Goal: Task Accomplishment & Management: Manage account settings

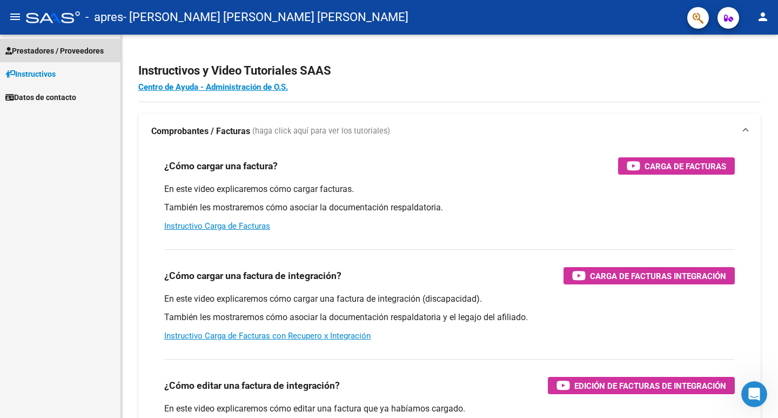
click at [47, 46] on span "Prestadores / Proveedores" at bounding box center [54, 51] width 98 height 12
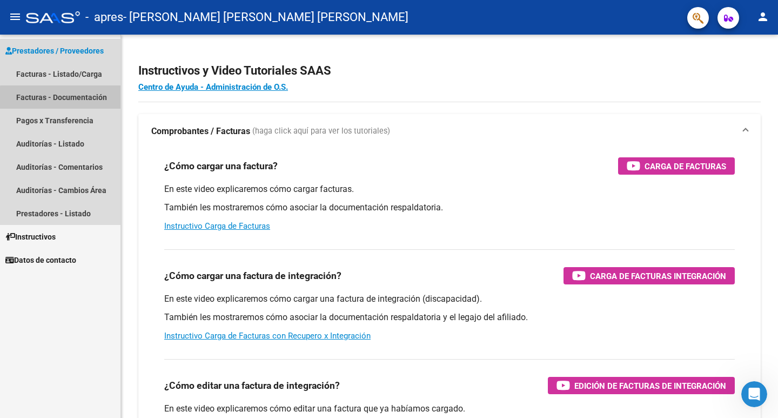
click at [68, 98] on link "Facturas - Documentación" at bounding box center [60, 96] width 120 height 23
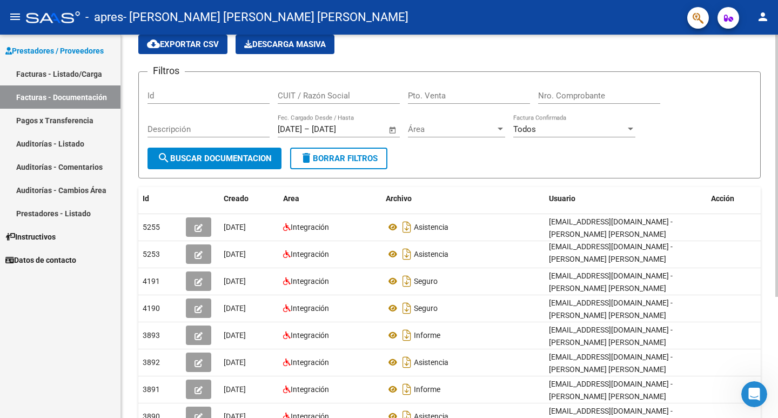
scroll to position [43, 0]
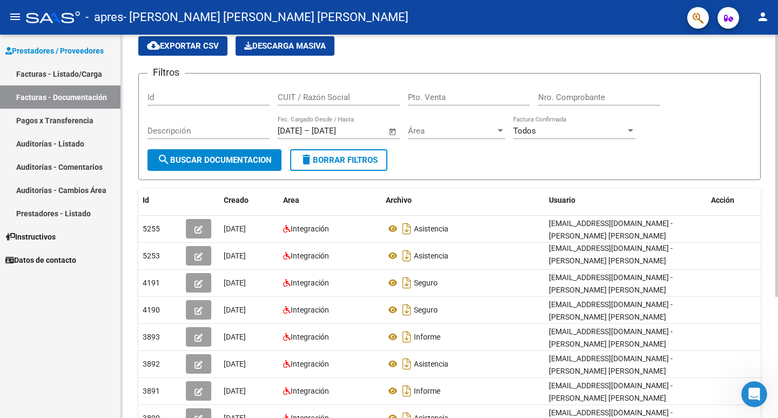
click at [777, 231] on div at bounding box center [776, 195] width 3 height 262
click at [46, 72] on link "Facturas - Listado/Carga" at bounding box center [60, 73] width 120 height 23
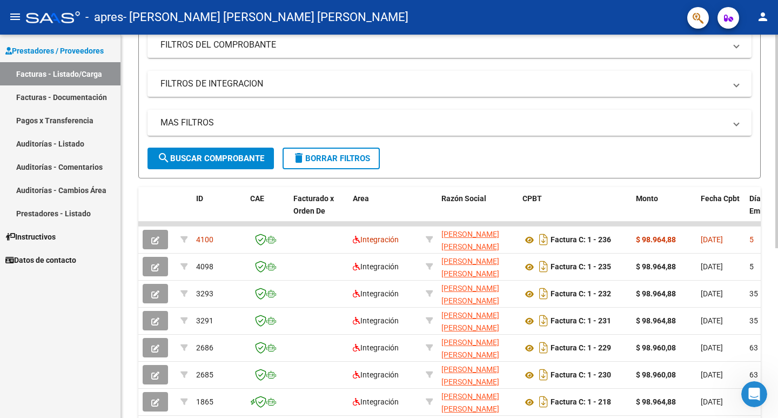
scroll to position [156, 0]
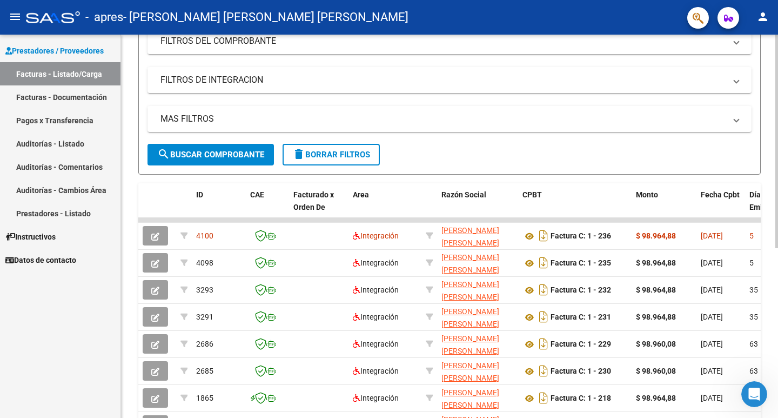
click at [776, 270] on div at bounding box center [776, 230] width 3 height 213
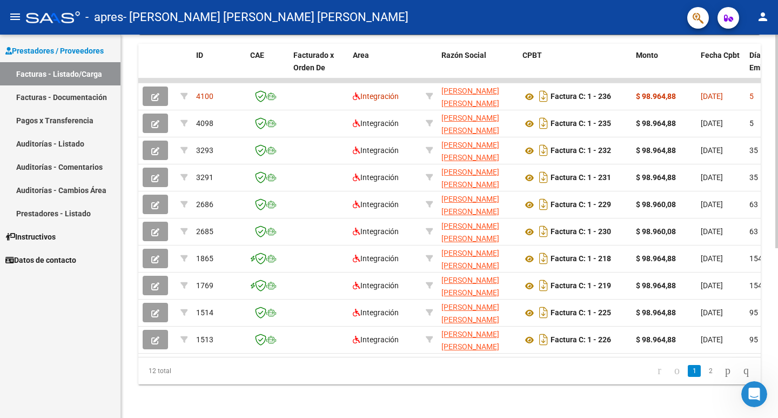
scroll to position [304, 0]
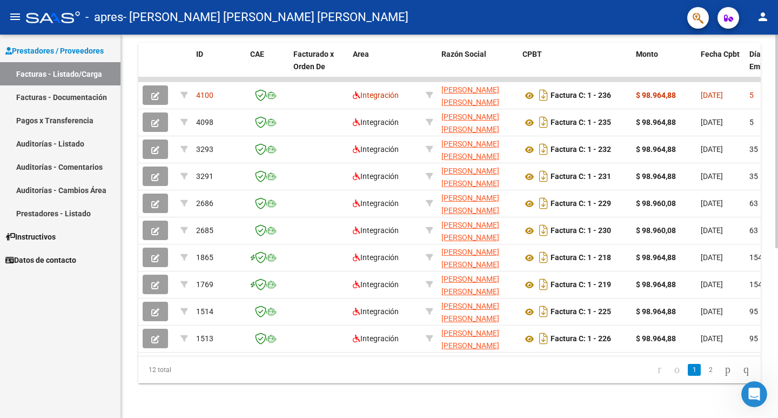
click at [776, 267] on div at bounding box center [776, 310] width 3 height 213
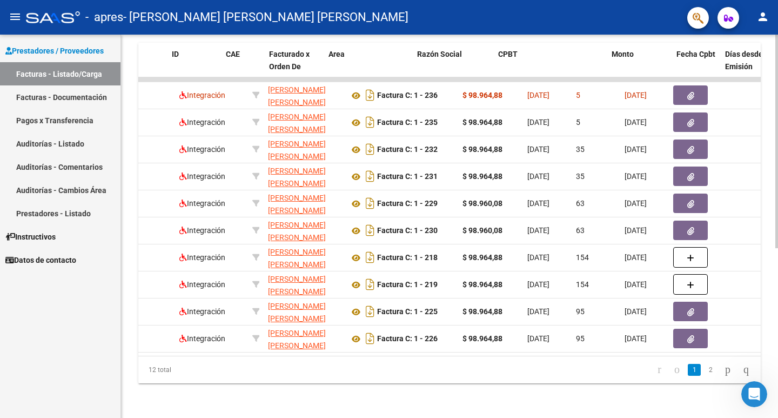
scroll to position [0, 0]
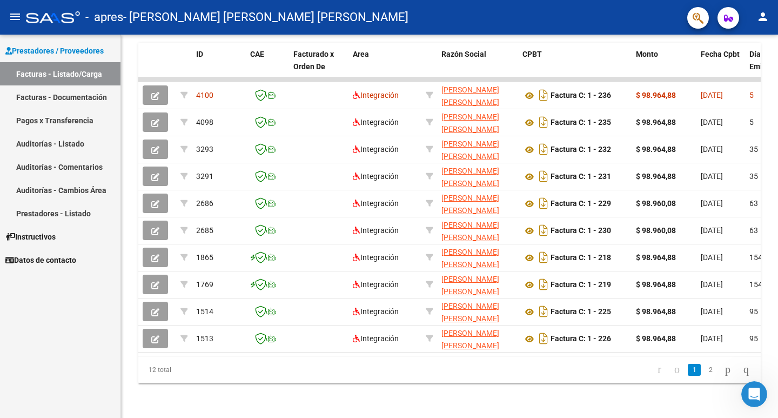
click at [761, 16] on mat-icon "person" at bounding box center [762, 16] width 13 height 13
click at [761, 16] on body "menu - apres - [PERSON_NAME] [PERSON_NAME] [PERSON_NAME] person Prestadores / P…" at bounding box center [389, 209] width 778 height 418
click at [751, 71] on button "exit_to_app Salir" at bounding box center [741, 71] width 66 height 26
